Goal: Find contact information

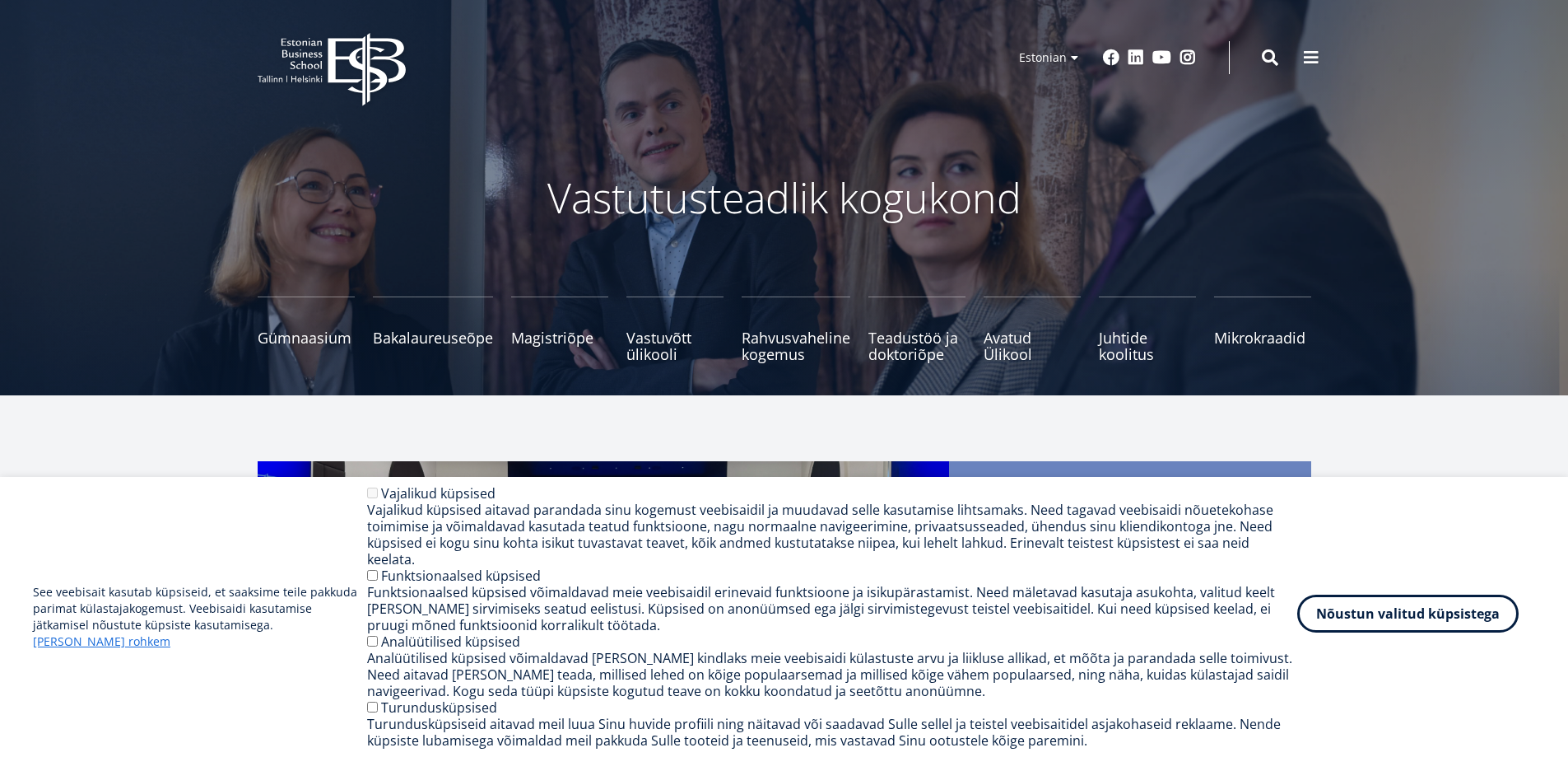
click at [1451, 626] on button "Nõustun valitud küpsistega" at bounding box center [1408, 613] width 222 height 38
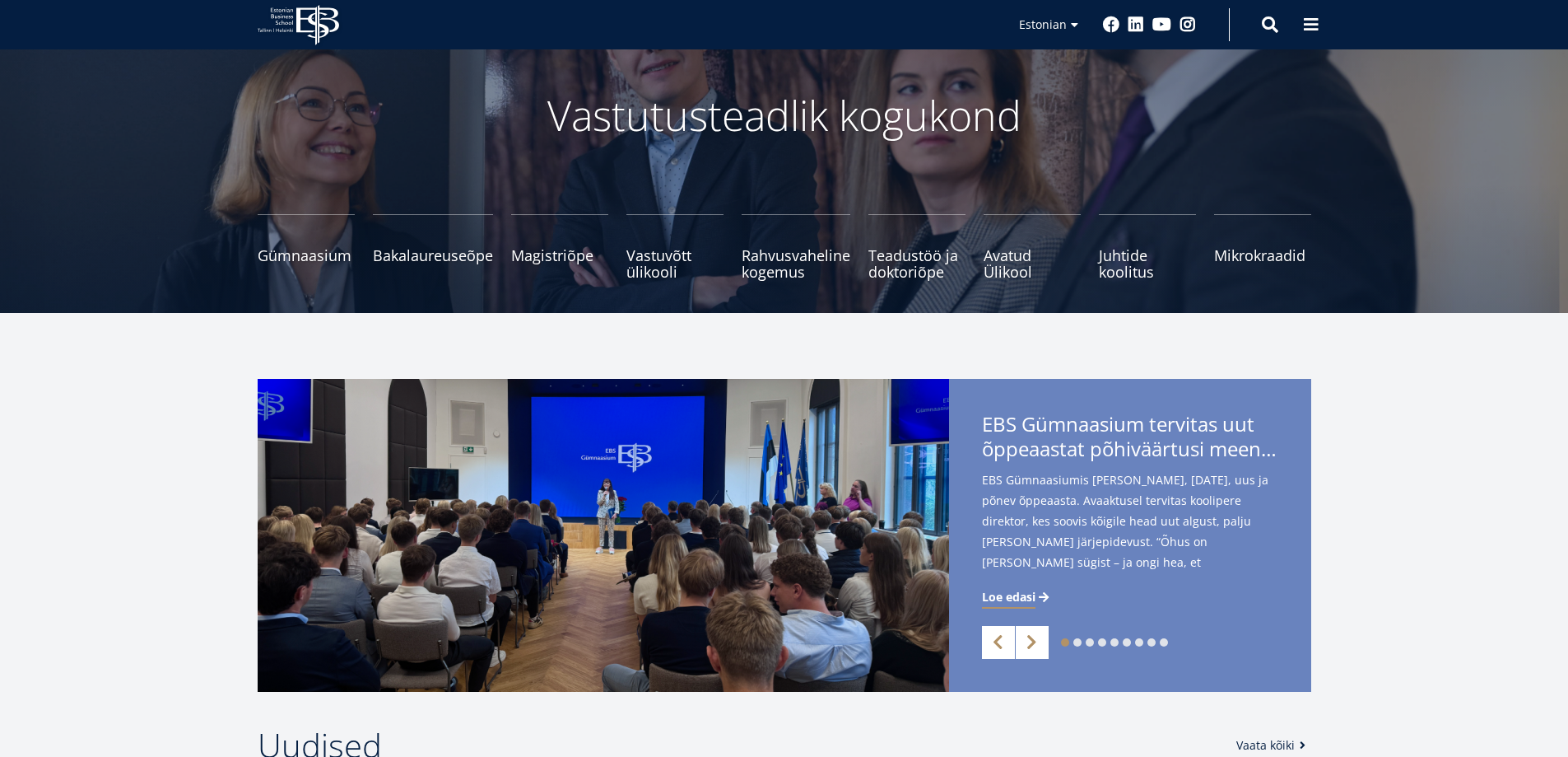
scroll to position [165, 0]
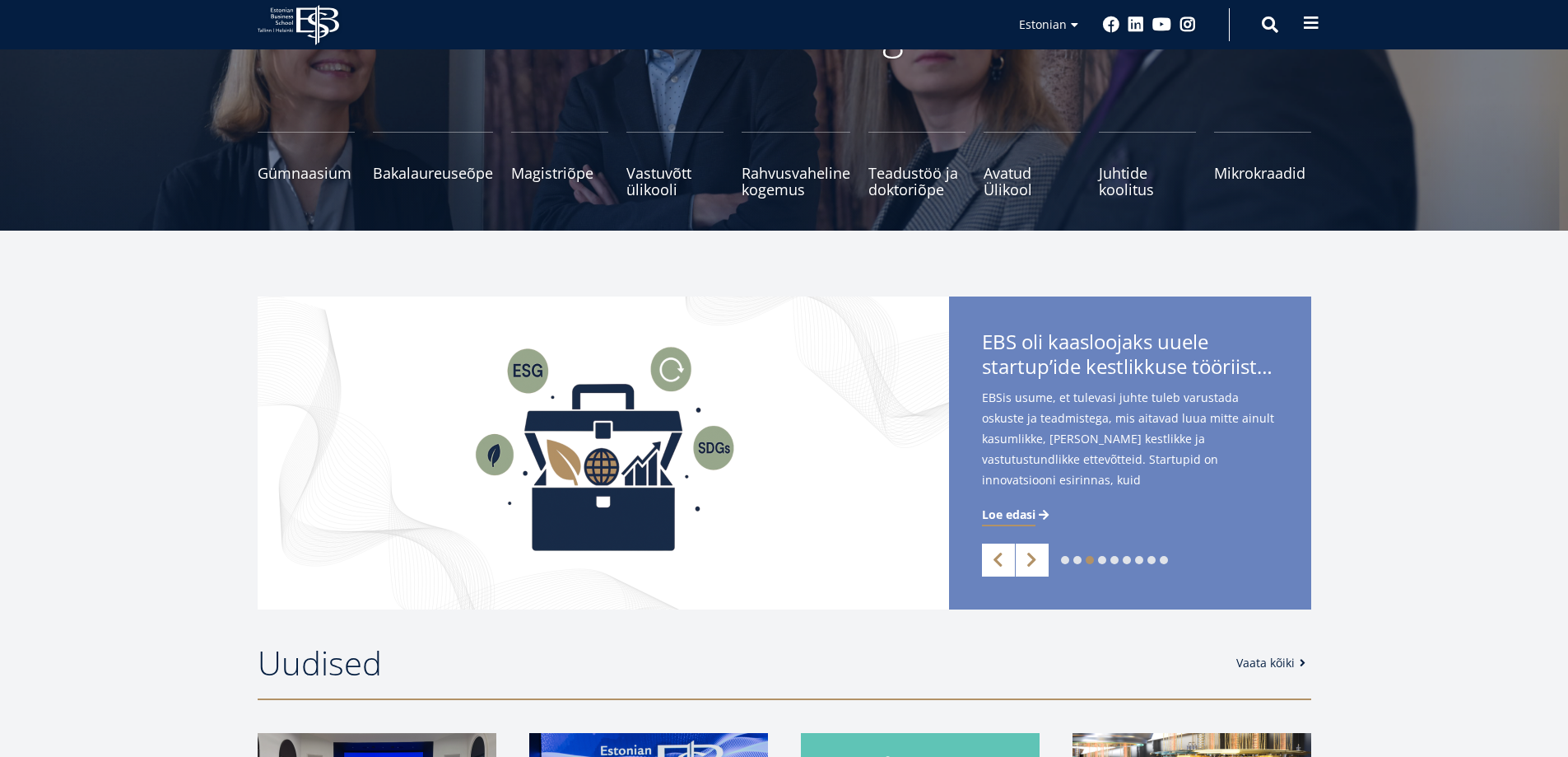
click at [1319, 25] on button at bounding box center [1311, 23] width 33 height 33
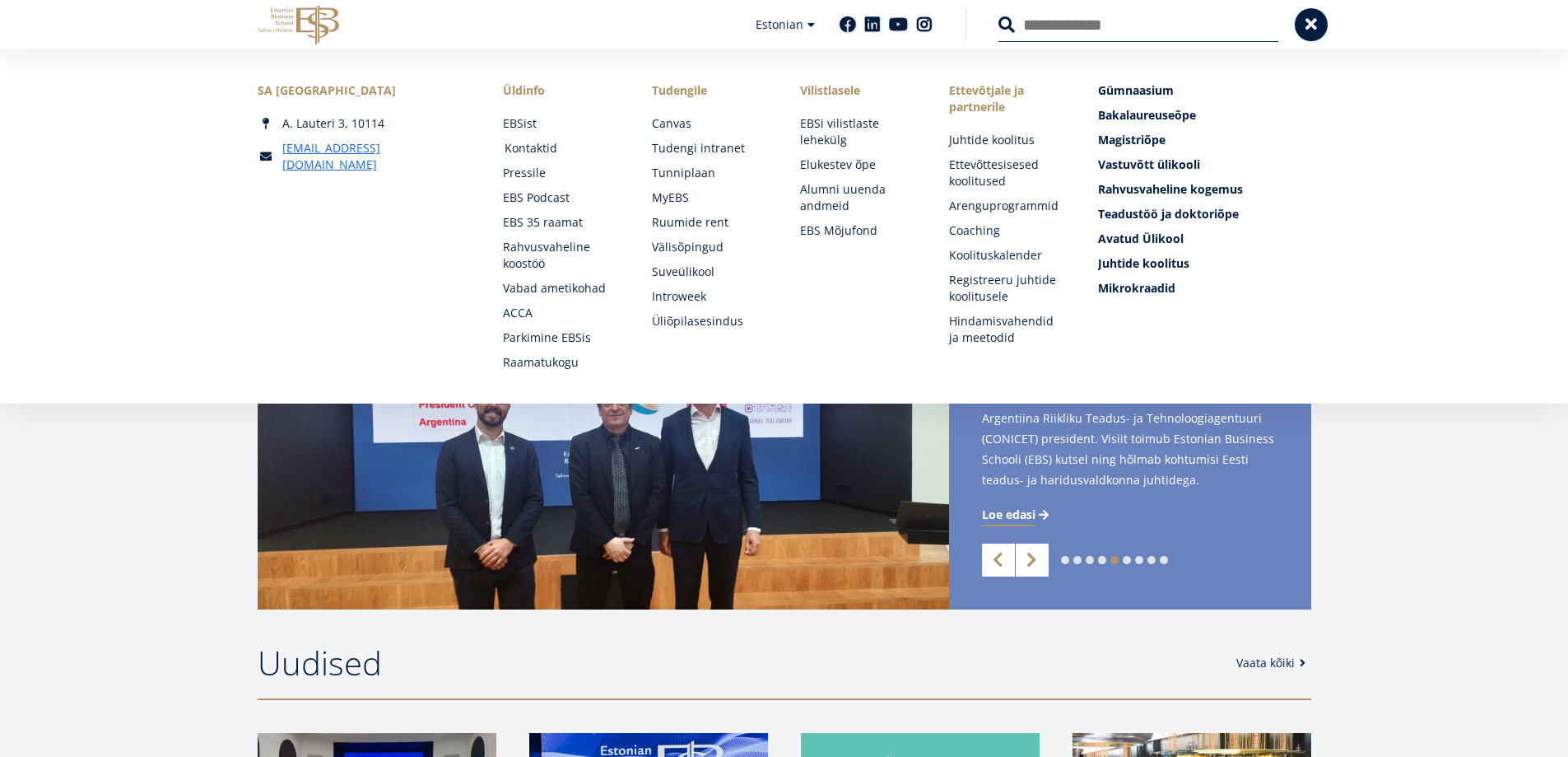
click at [537, 146] on link "Kontaktid" at bounding box center [562, 148] width 116 height 17
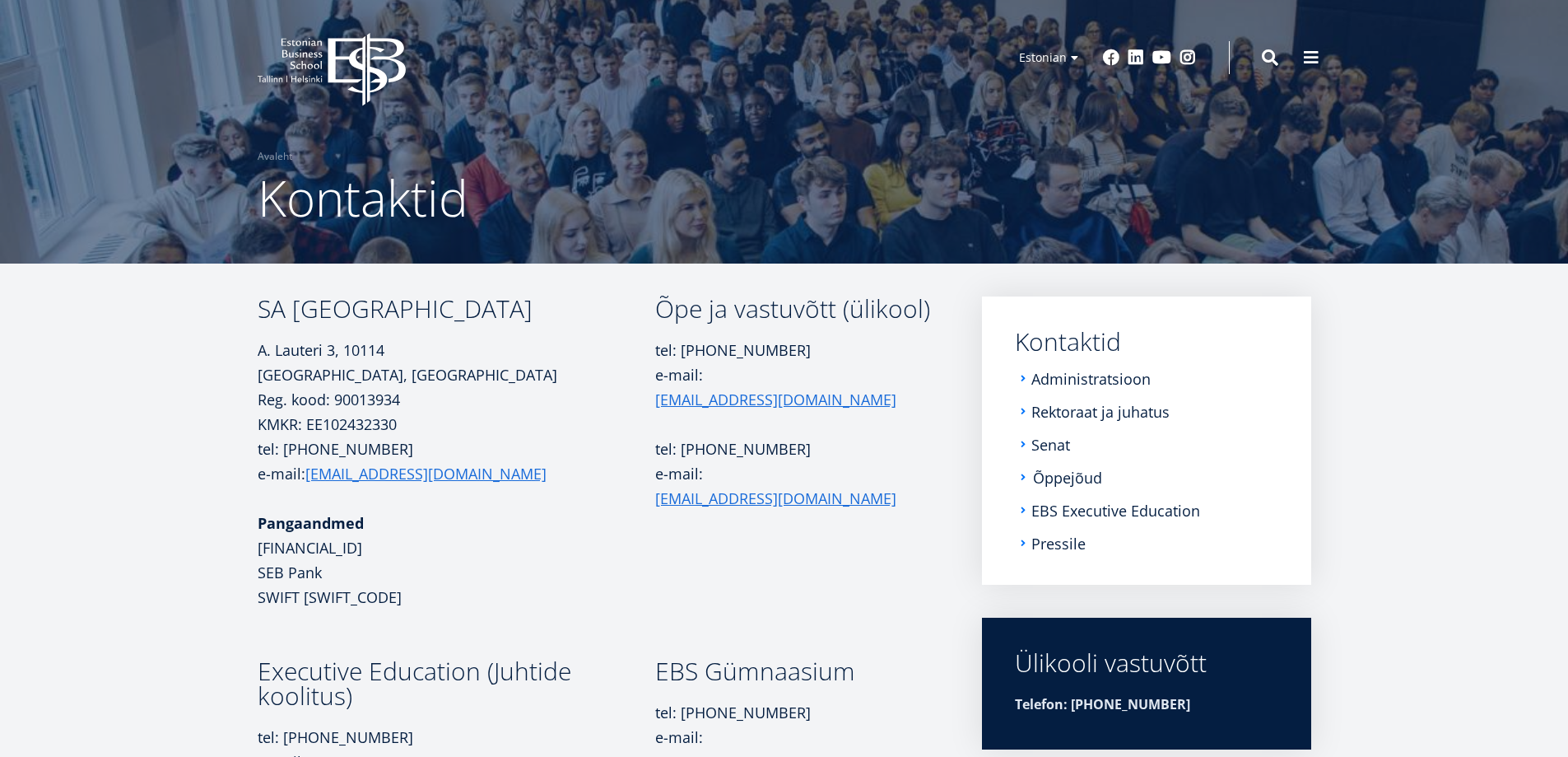
click at [1071, 475] on link "Õppejõud" at bounding box center [1067, 478] width 69 height 17
click at [1314, 65] on button at bounding box center [1311, 56] width 33 height 33
